Goal: Navigation & Orientation: Go to known website

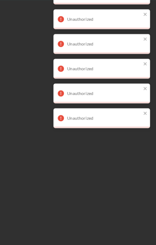
scroll to position [19, 21]
